Goal: Task Accomplishment & Management: Use online tool/utility

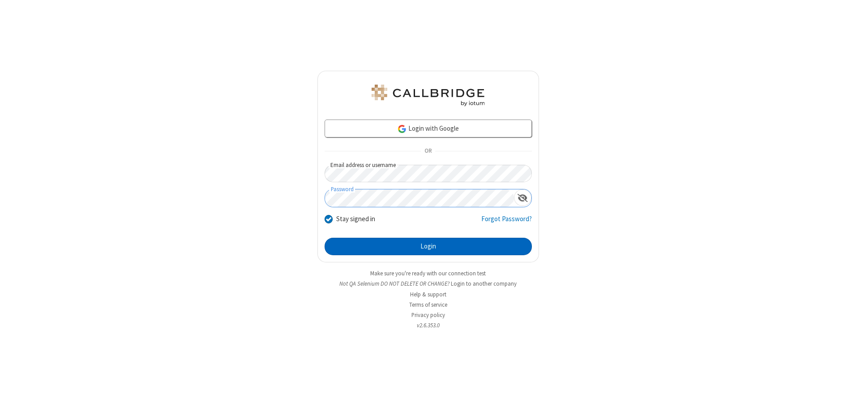
click at [428, 246] on button "Login" at bounding box center [427, 247] width 207 height 18
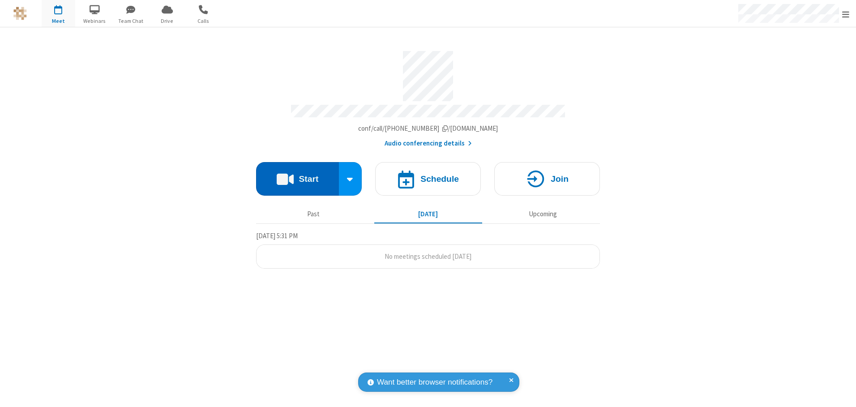
click at [297, 175] on button "Start" at bounding box center [297, 179] width 83 height 34
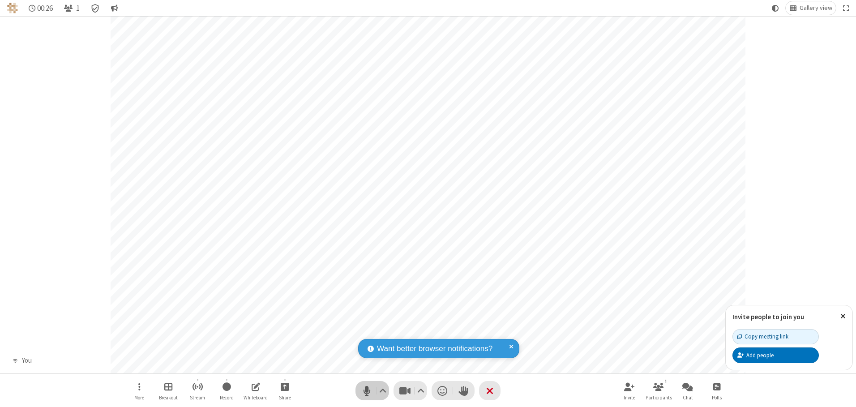
click at [367, 390] on span "Mute (Alt+A)" at bounding box center [366, 390] width 13 height 13
click at [367, 390] on span "Unmute (Alt+A)" at bounding box center [366, 390] width 13 height 13
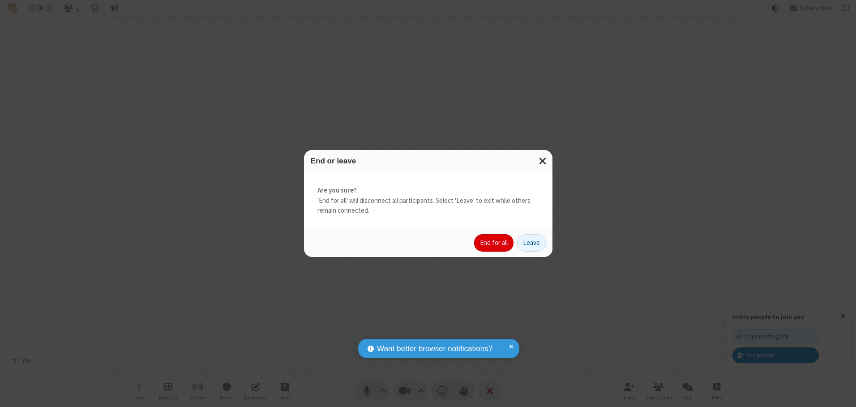
click at [494, 243] on button "End for all" at bounding box center [493, 243] width 39 height 18
